Goal: Use online tool/utility: Utilize a website feature to perform a specific function

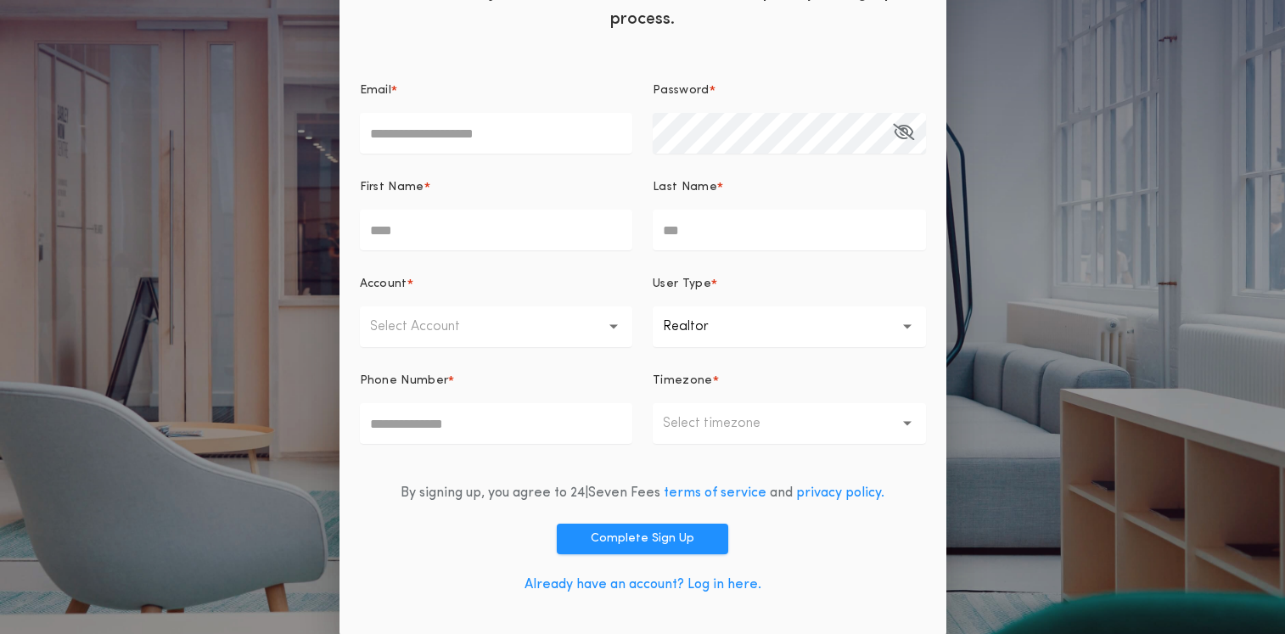
scroll to position [111, 0]
click at [635, 526] on button "Complete Sign Up" at bounding box center [642, 537] width 171 height 31
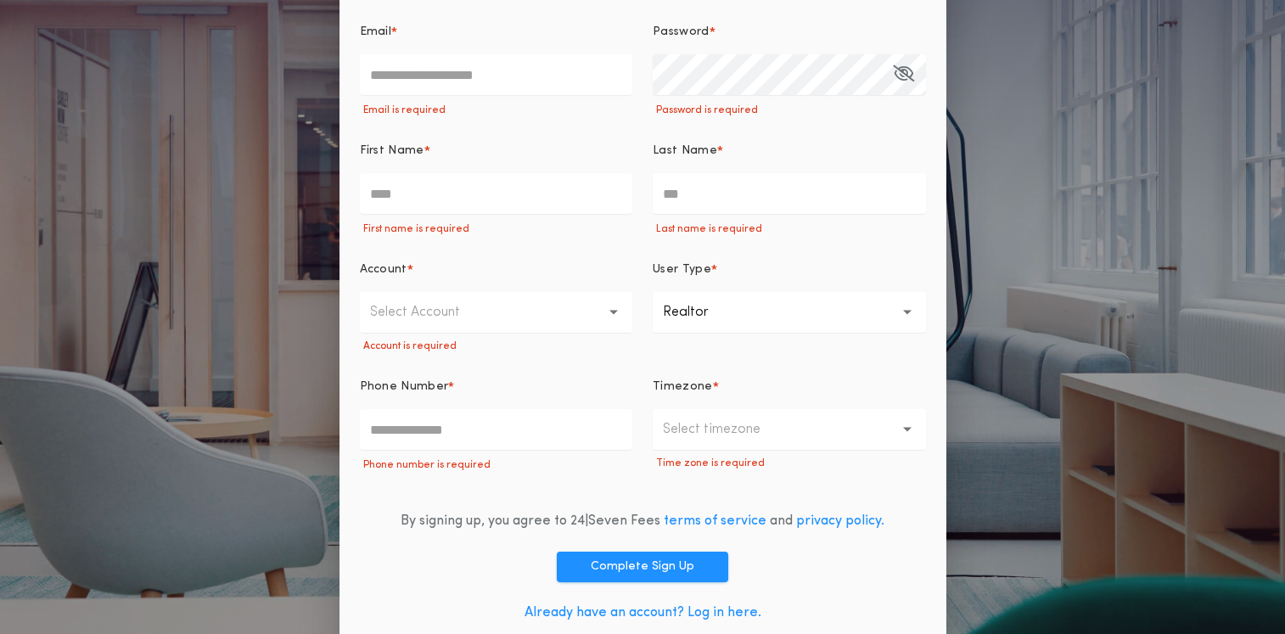
scroll to position [198, 0]
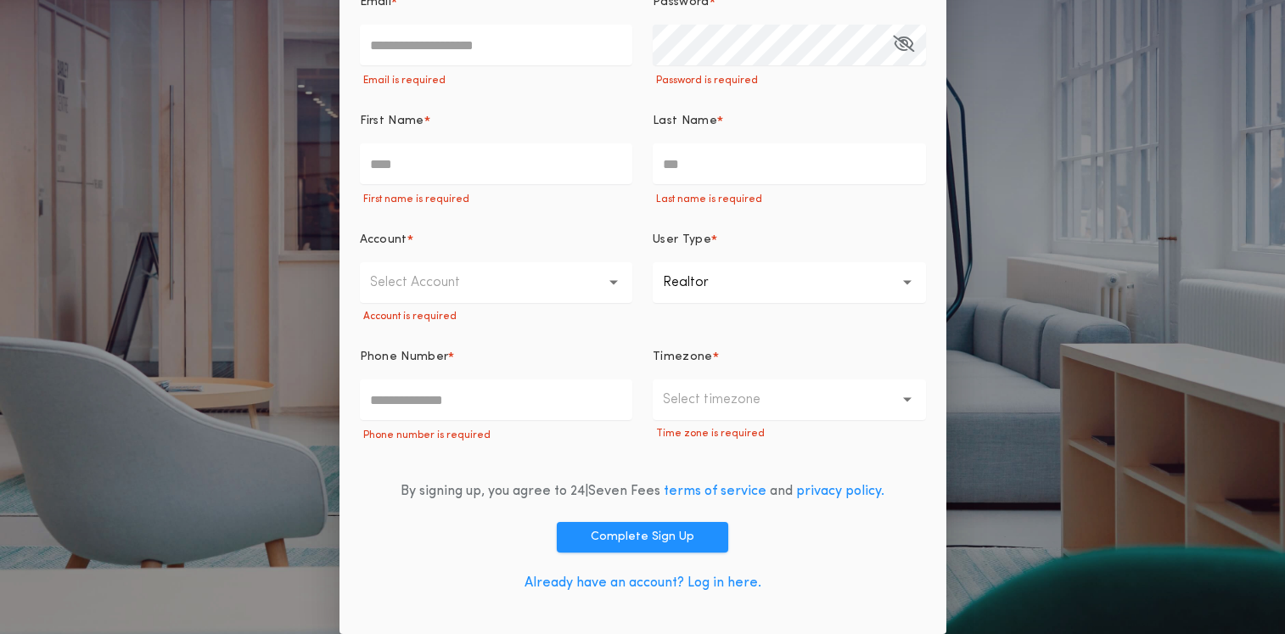
click at [662, 586] on link "Already have an account? Log in here." at bounding box center [643, 583] width 237 height 14
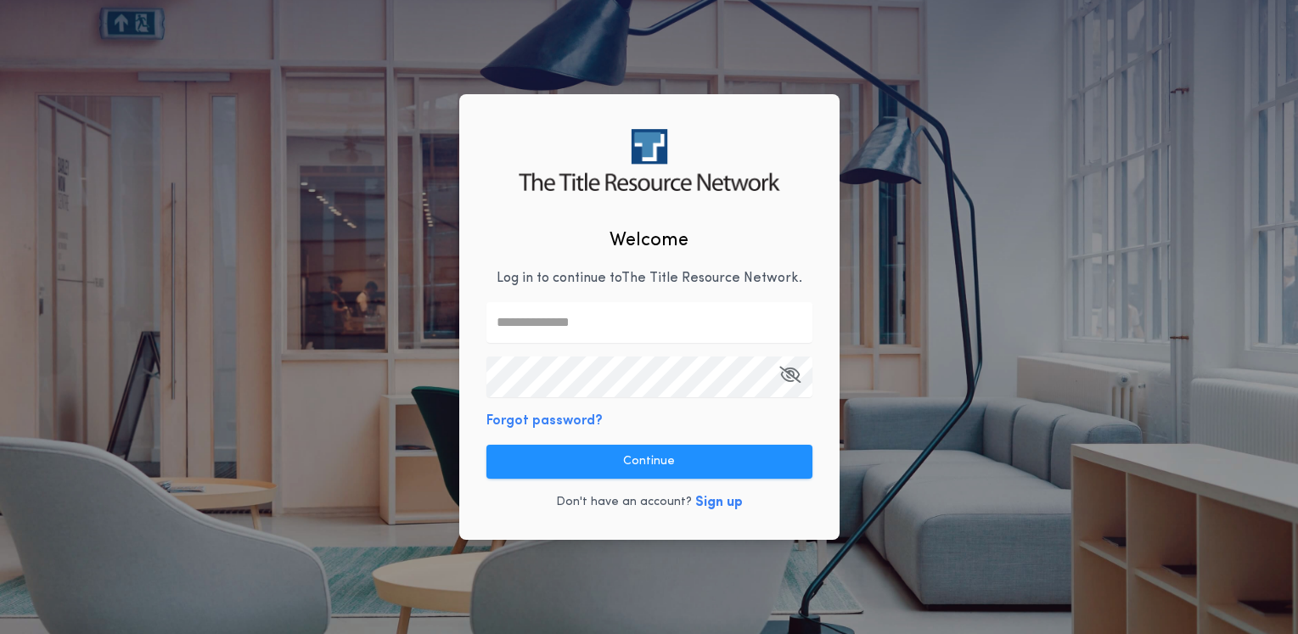
click at [580, 320] on input "text" at bounding box center [649, 322] width 326 height 41
type input "**********"
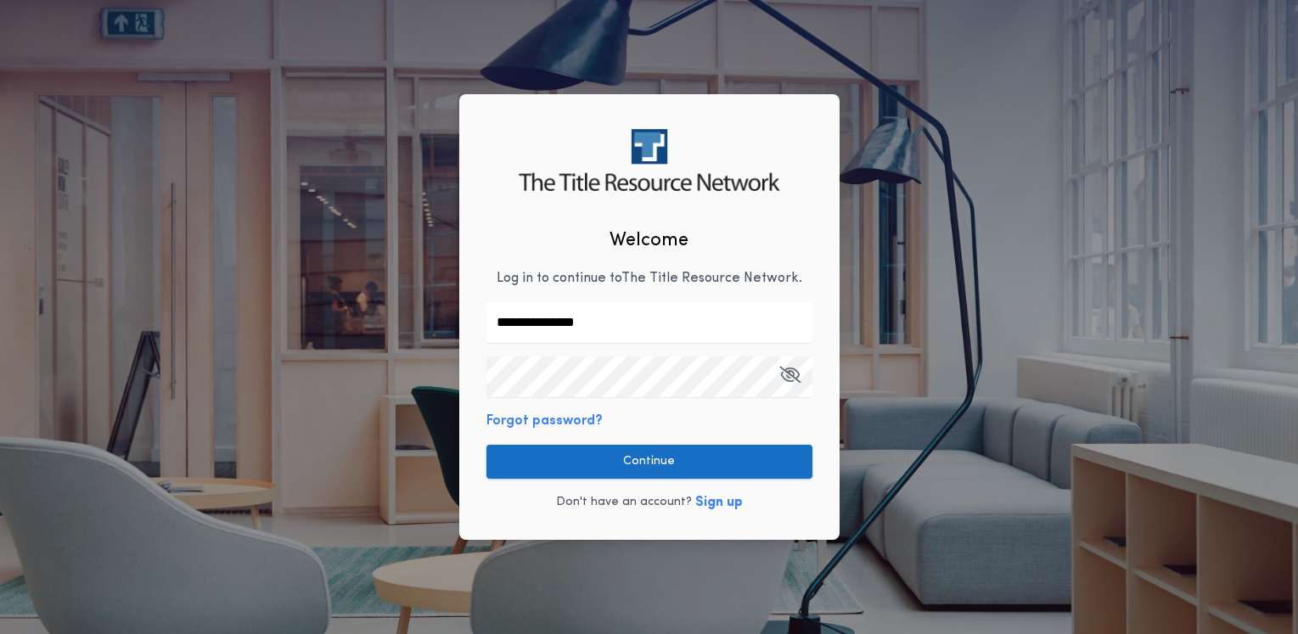
click at [615, 460] on button "Continue" at bounding box center [649, 462] width 326 height 34
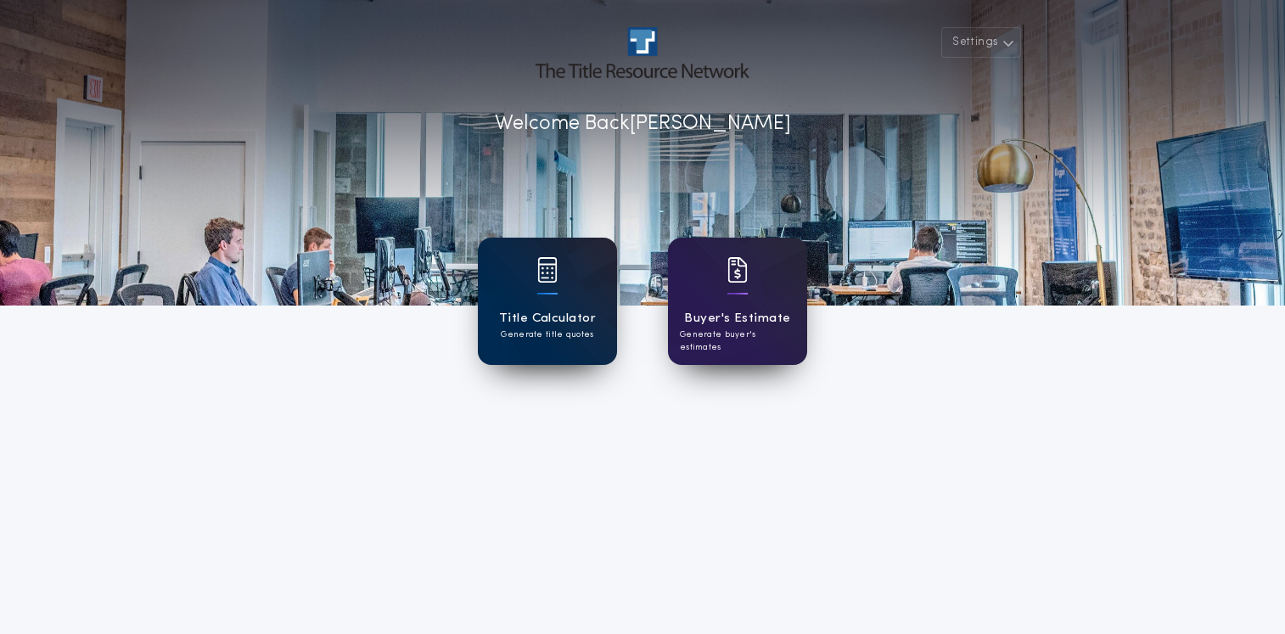
click at [552, 295] on div at bounding box center [547, 281] width 20 height 48
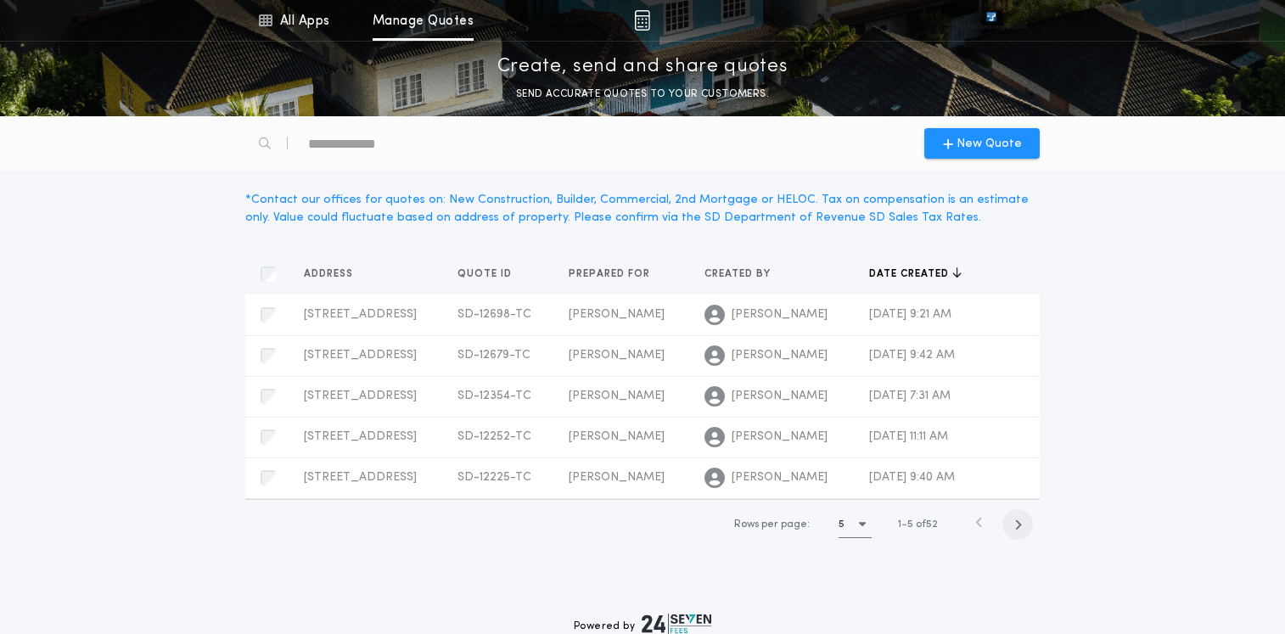
click at [1017, 520] on icon "button" at bounding box center [1018, 525] width 8 height 13
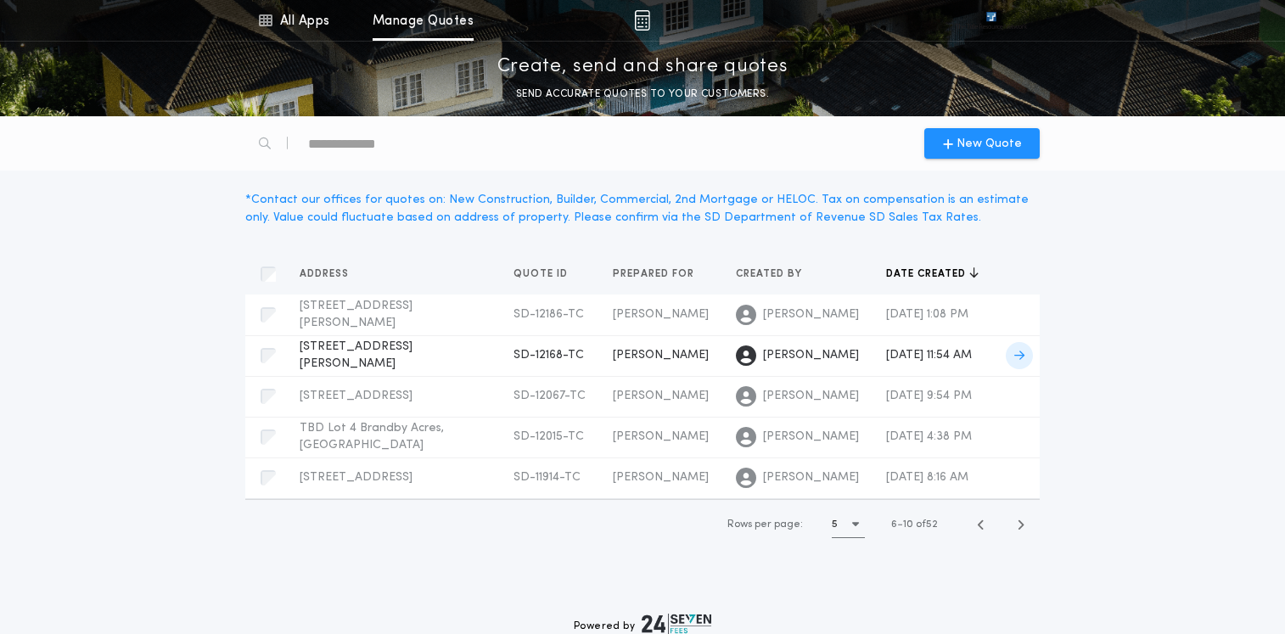
click at [359, 353] on span "48259 263rd St, Brandon, SD 57005" at bounding box center [356, 355] width 113 height 30
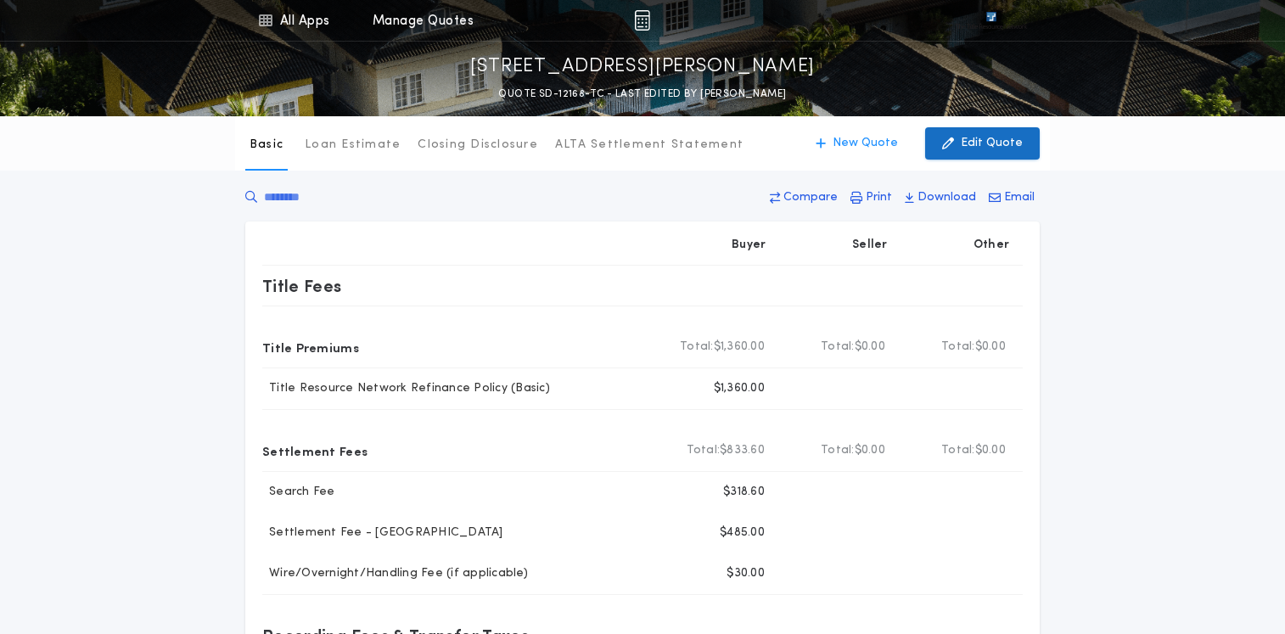
click at [1000, 150] on p "Edit Quote" at bounding box center [992, 143] width 62 height 17
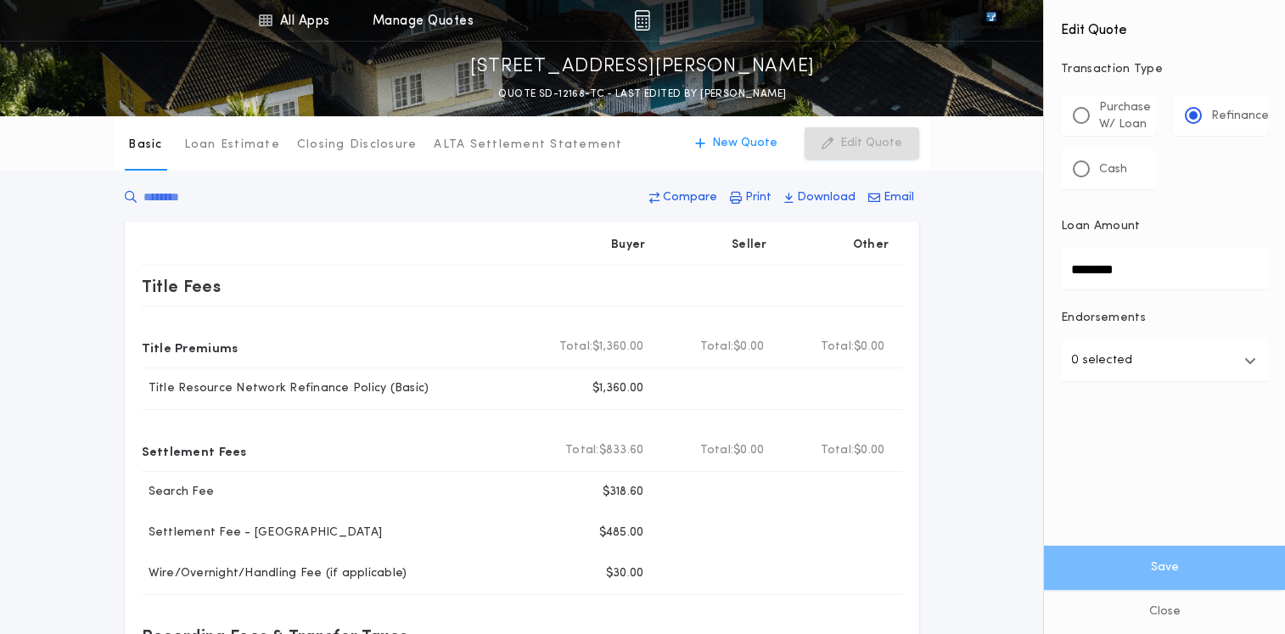
drag, startPoint x: 1134, startPoint y: 272, endPoint x: 985, endPoint y: 272, distance: 149.4
click at [985, 272] on div "All Apps Title Calculator Buyer's Estimate Menu All Apps Manage Quotes 48259 26…" at bounding box center [642, 564] width 1285 height 1128
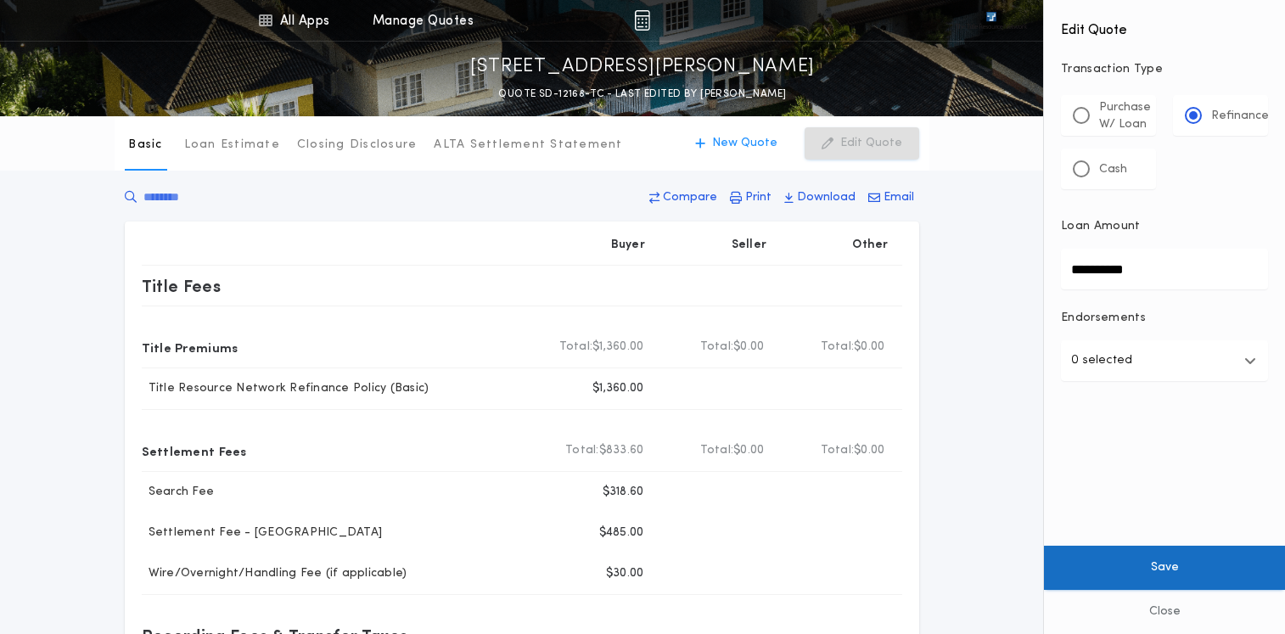
type input "**********"
click at [1160, 570] on button "Save" at bounding box center [1164, 568] width 241 height 44
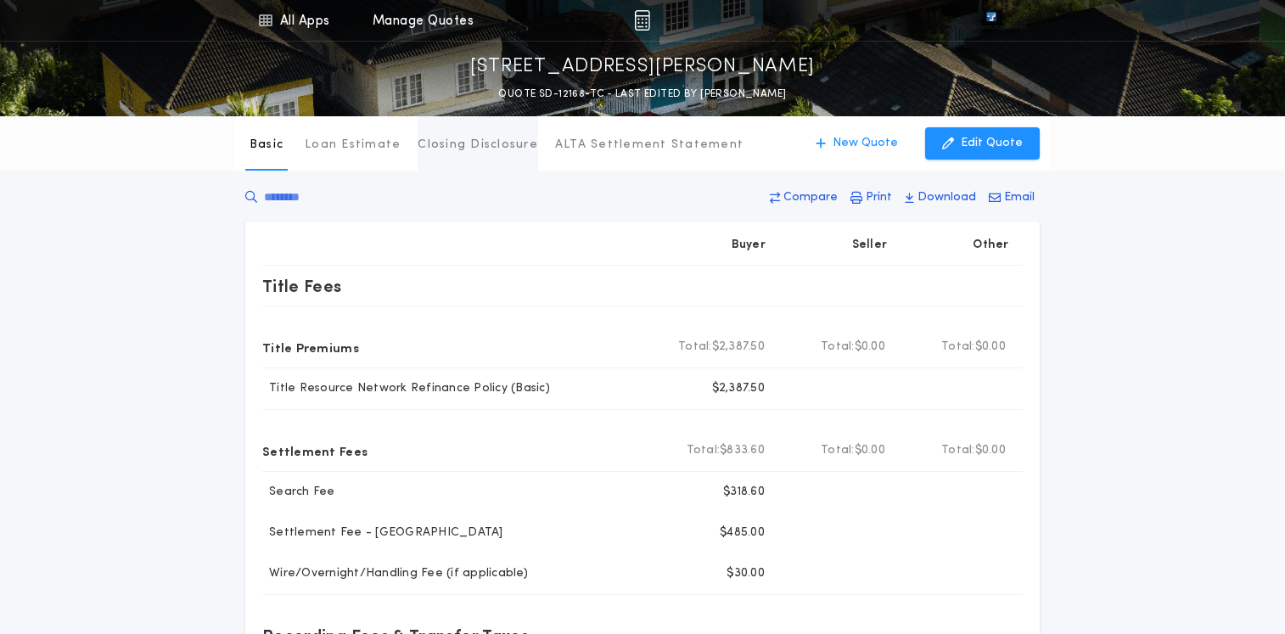
click at [467, 147] on p "Closing Disclosure" at bounding box center [478, 145] width 121 height 17
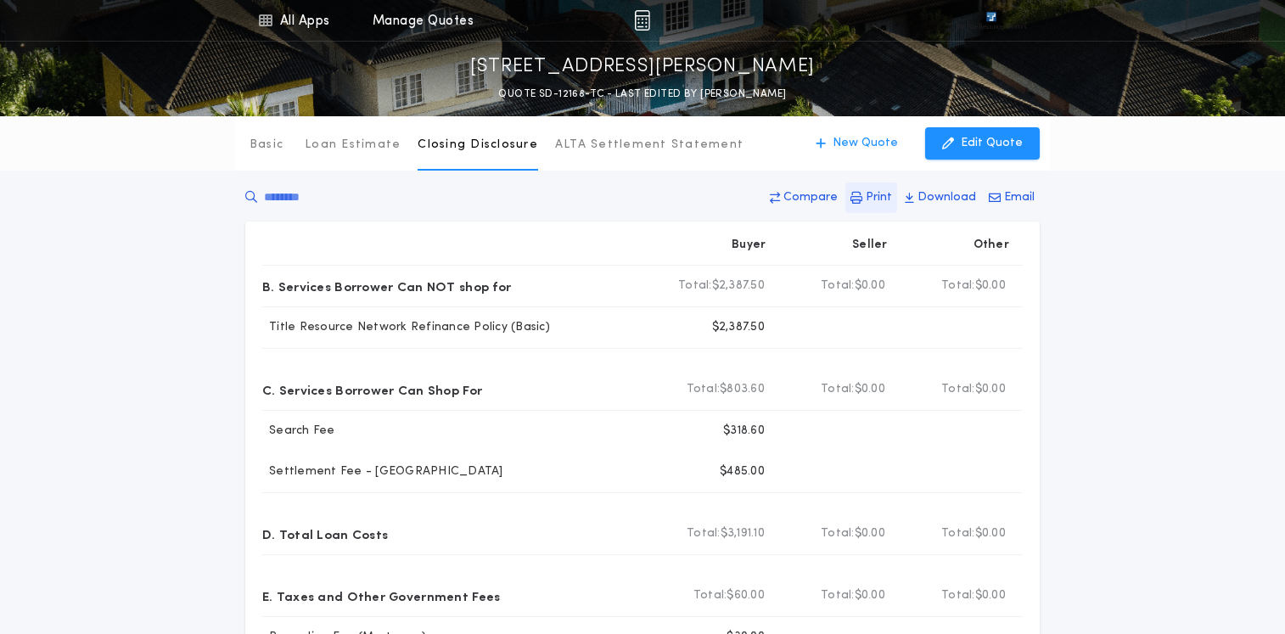
click at [876, 195] on p "Print" at bounding box center [879, 197] width 26 height 17
